Goal: Browse casually

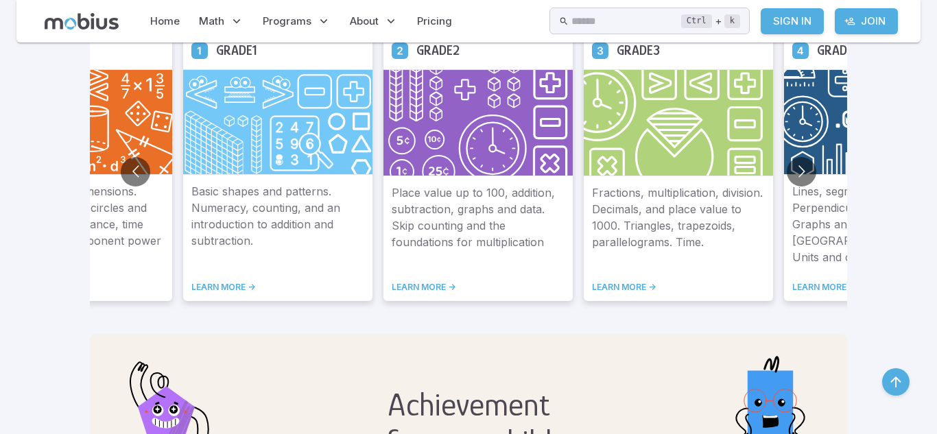
scroll to position [750, 0]
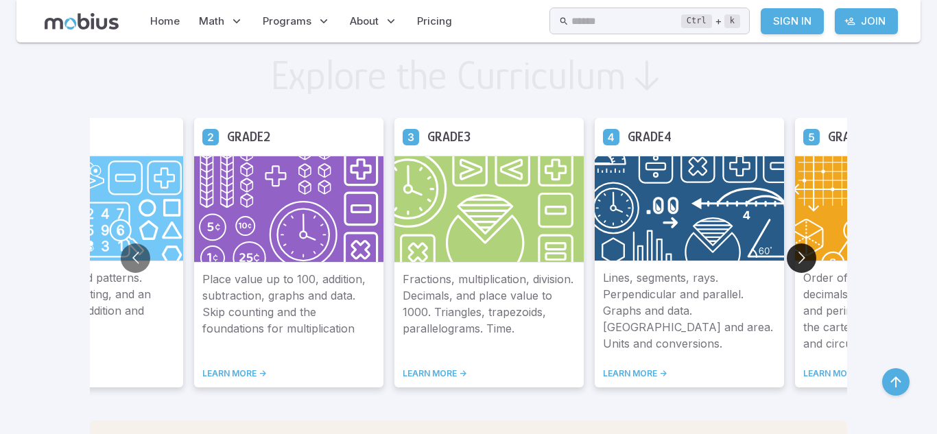
click at [787, 263] on button "Go to next slide" at bounding box center [801, 257] width 29 height 29
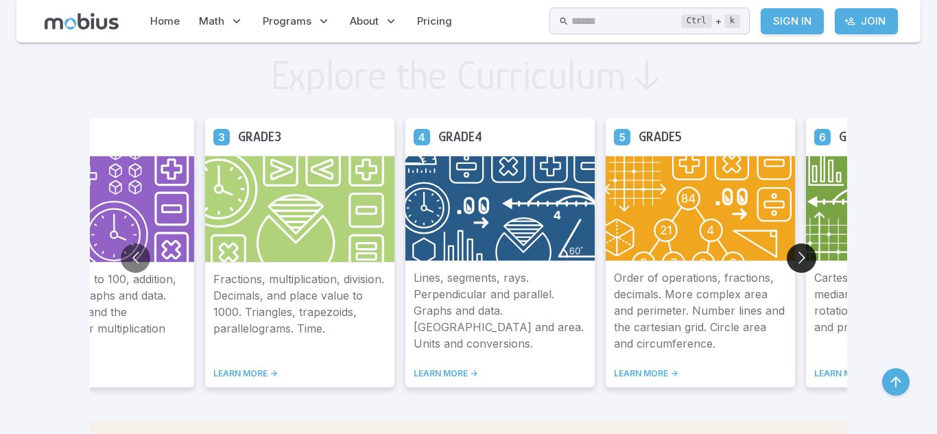
click at [787, 263] on button "Go to next slide" at bounding box center [801, 257] width 29 height 29
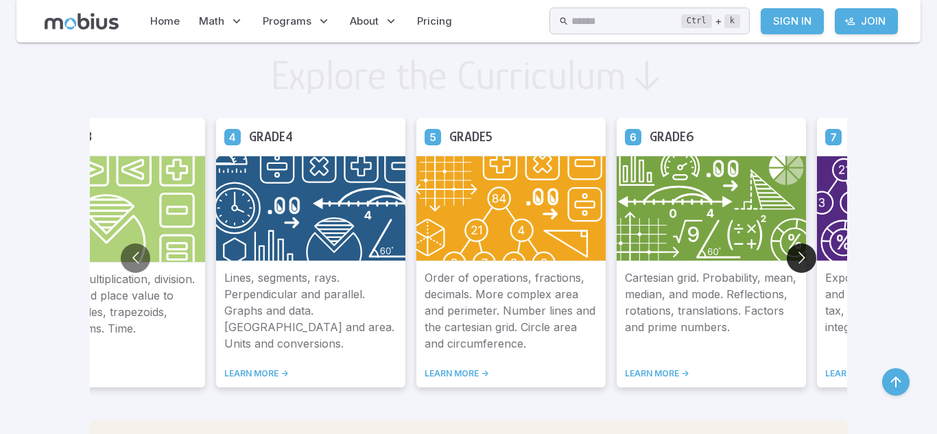
click at [787, 263] on button "Go to next slide" at bounding box center [801, 257] width 29 height 29
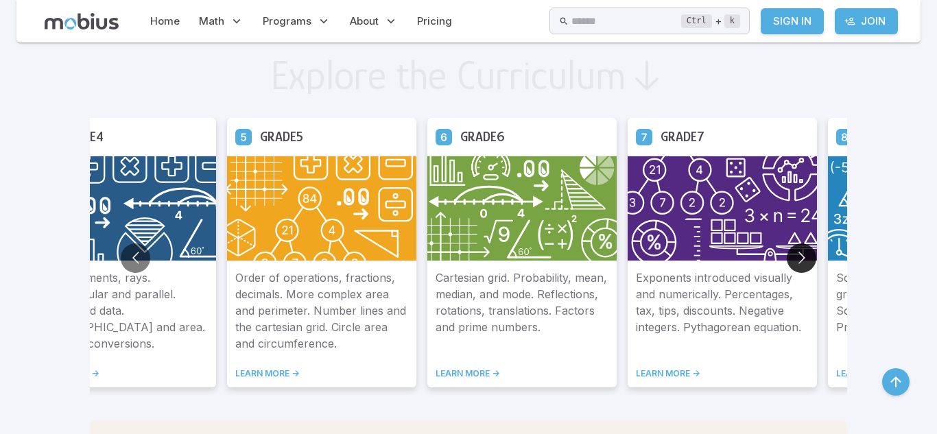
click at [787, 263] on button "Go to next slide" at bounding box center [801, 257] width 29 height 29
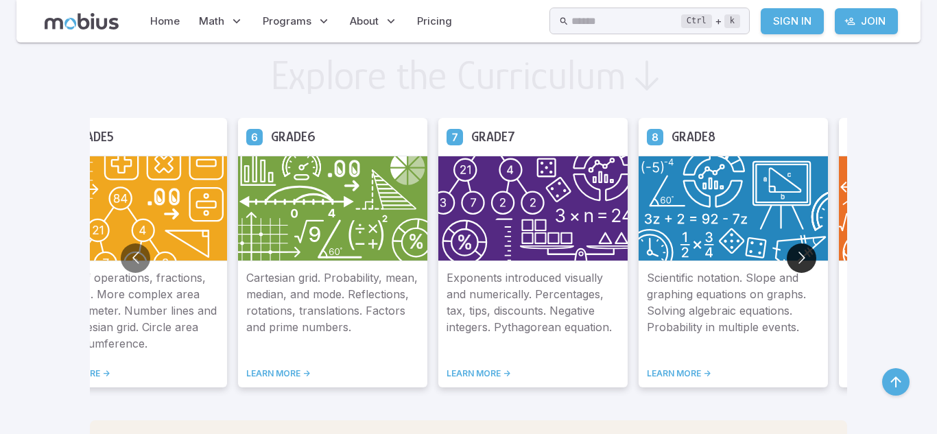
click at [787, 263] on button "Go to next slide" at bounding box center [801, 257] width 29 height 29
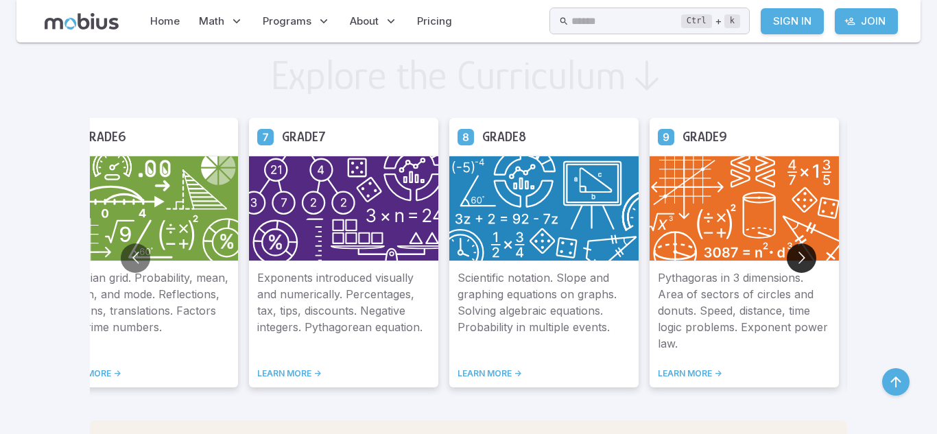
click at [787, 263] on button "Go to next slide" at bounding box center [801, 257] width 29 height 29
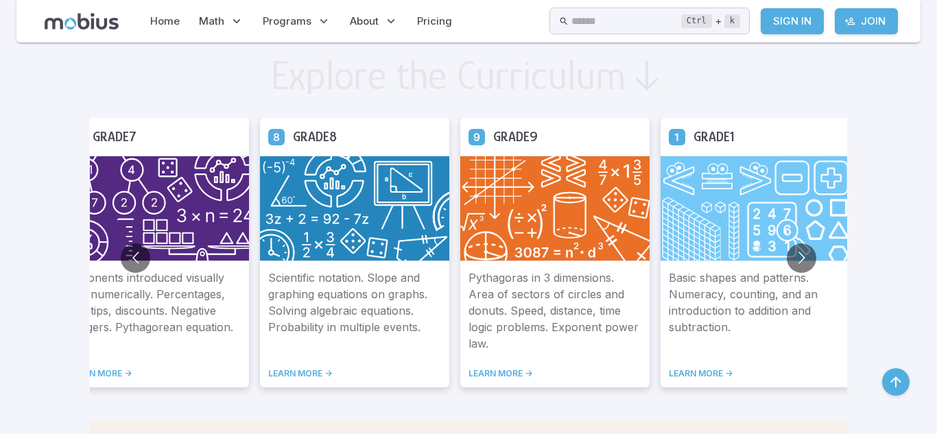
click at [285, 225] on img at bounding box center [354, 209] width 189 height 106
click at [278, 259] on img at bounding box center [354, 209] width 189 height 106
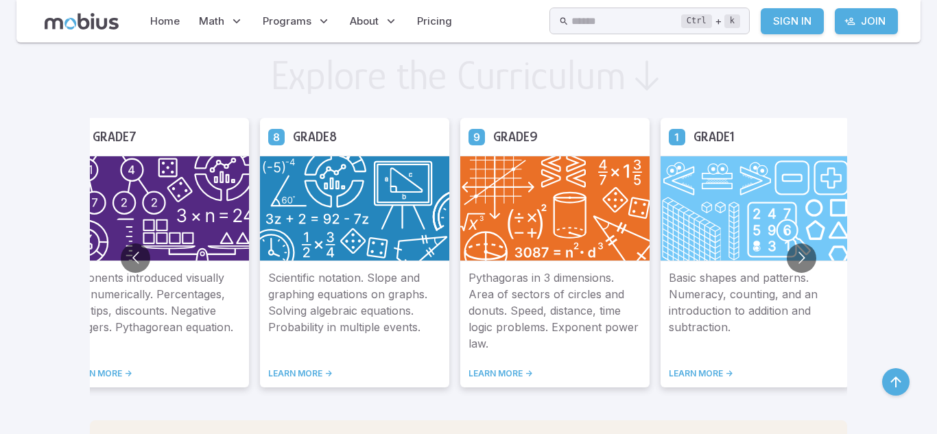
click at [278, 259] on img at bounding box center [354, 209] width 189 height 106
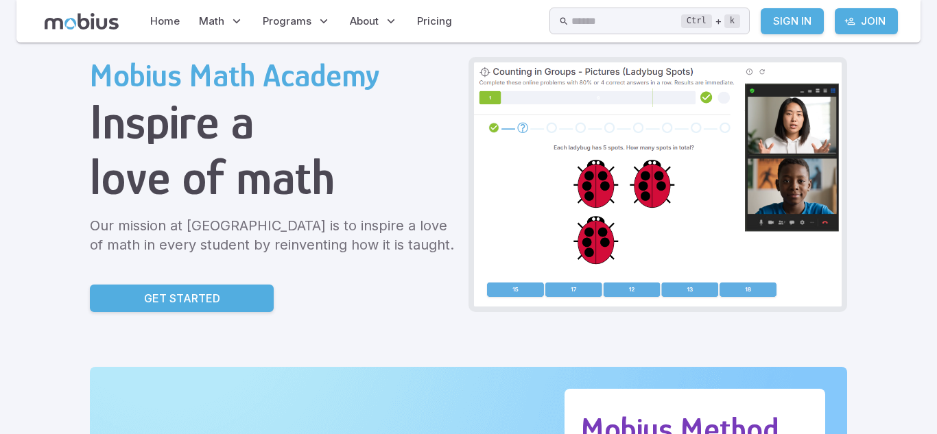
scroll to position [0, 0]
